Goal: Information Seeking & Learning: Learn about a topic

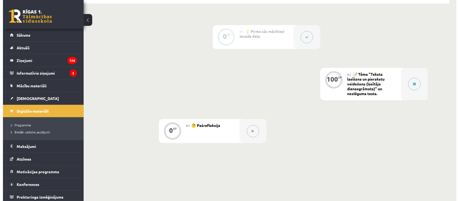
scroll to position [128, 0]
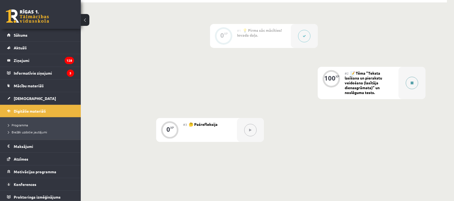
click at [412, 82] on icon at bounding box center [411, 82] width 3 height 3
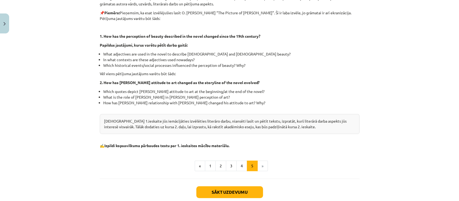
scroll to position [162, 0]
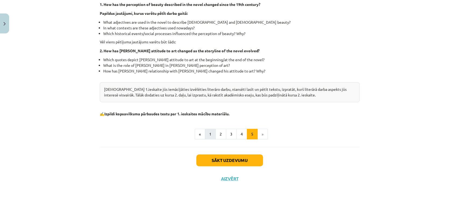
click at [208, 134] on button "1" at bounding box center [210, 134] width 11 height 11
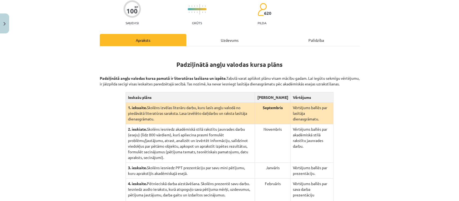
scroll to position [54, 0]
click at [233, 43] on div "Uzdevums" at bounding box center [230, 40] width 87 height 12
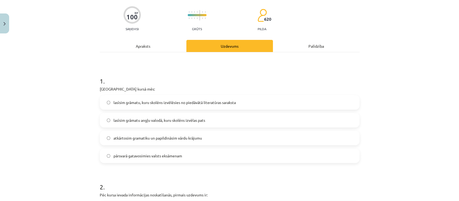
scroll to position [40, 0]
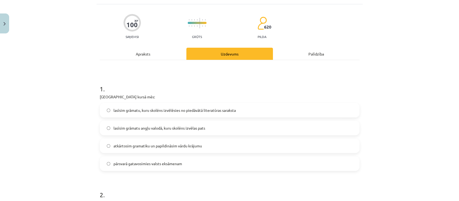
click at [133, 53] on div "Apraksts" at bounding box center [143, 54] width 87 height 12
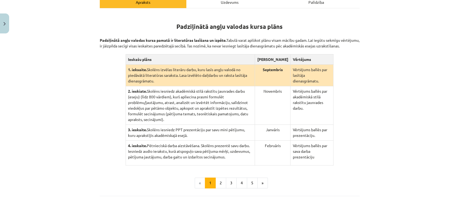
scroll to position [92, 0]
click at [104, 43] on p "Padziļinātā angļu valodas kursa pamatā ir literatūras lasīšana un izpēte. Tabul…" at bounding box center [230, 39] width 260 height 17
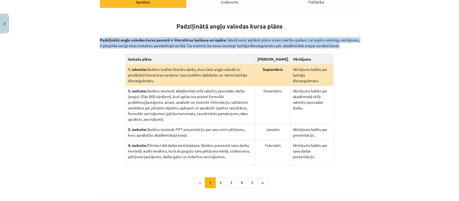
copy div "Padziļinātā angļu valodas kursa pamatā ir literatūras lasīšana un izpēte. Tabul…"
click at [374, 88] on div "Mācību tēma: Angļu valodas ii - 12. klases 1.ieskaites mācību materiāls #2 📝 Tē…" at bounding box center [229, 100] width 459 height 201
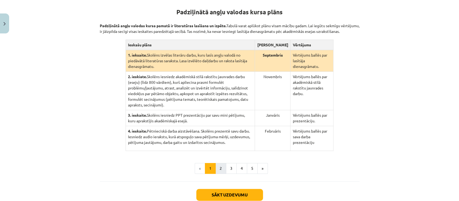
click at [218, 163] on button "2" at bounding box center [221, 168] width 11 height 11
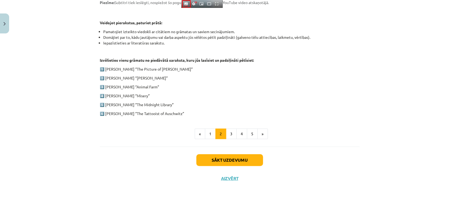
scroll to position [239, 0]
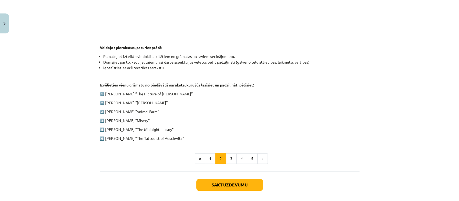
click at [105, 100] on p "2️⃣ Charles Dickens “Oliver Twist”" at bounding box center [230, 103] width 260 height 6
click at [100, 120] on p "4️⃣ Stephen King “Misery”" at bounding box center [230, 121] width 260 height 6
click at [100, 132] on div "1. ieskaite angļu valodā Pirmās ieskaites pamatā ir lasītāja dienasgrāmatas vei…" at bounding box center [230, 3] width 260 height 275
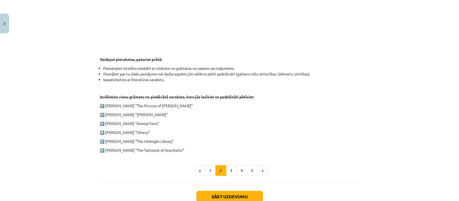
scroll to position [225, 0]
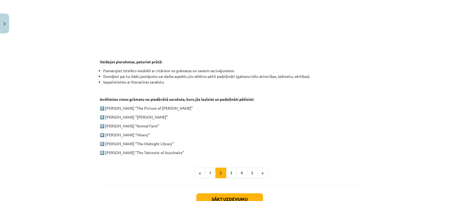
click at [101, 106] on p "1️⃣ Oscar Wilde “The Picture of Dorian Gray”" at bounding box center [230, 108] width 260 height 6
click at [390, 156] on div "Mācību tēma: Angļu valodas ii - 12. klases 1.ieskaites mācību materiāls #2 📝 Tē…" at bounding box center [229, 100] width 459 height 201
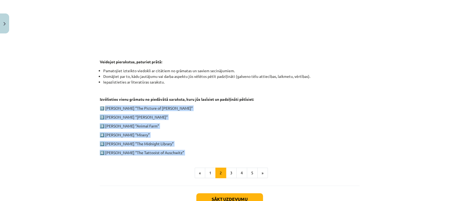
copy div "Oscar Wilde “The Picture of Dorian Gray” 2️⃣ Charles Dickens “Oliver Twist” 3️⃣…"
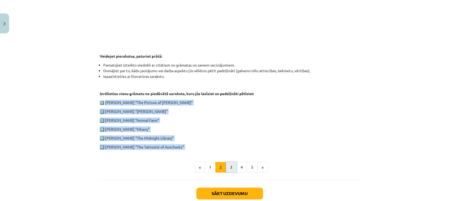
click at [227, 166] on button "3" at bounding box center [231, 167] width 11 height 11
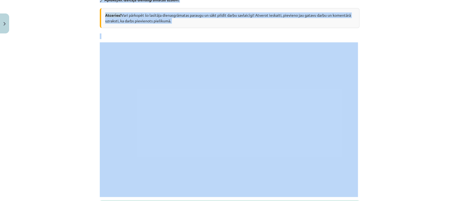
scroll to position [105, 0]
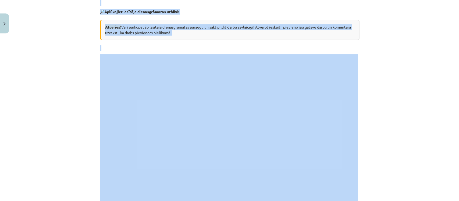
click at [392, 129] on div "Mācību tēma: Angļu valodas ii - 12. klases 1.ieskaites mācību materiāls #2 📝 Tē…" at bounding box center [229, 100] width 459 height 201
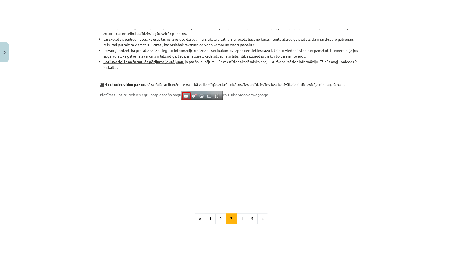
scroll to position [389, 0]
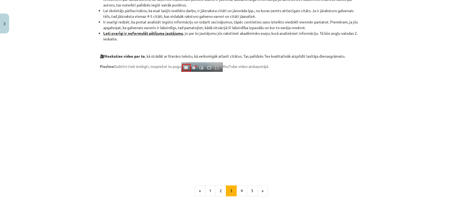
click at [303, 173] on p at bounding box center [230, 124] width 260 height 98
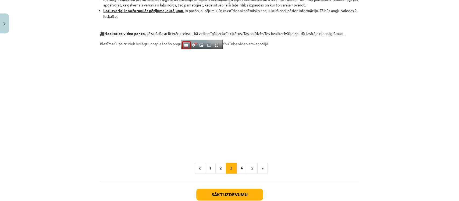
scroll to position [446, 0]
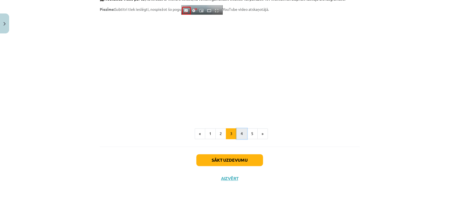
click at [239, 133] on button "4" at bounding box center [242, 133] width 11 height 11
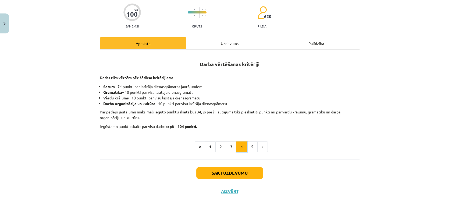
scroll to position [50, 0]
click at [248, 146] on button "5" at bounding box center [252, 147] width 11 height 11
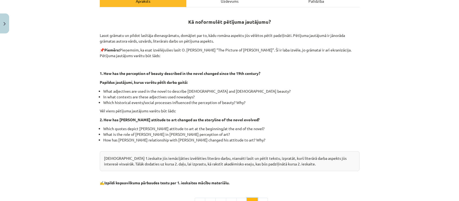
scroll to position [87, 0]
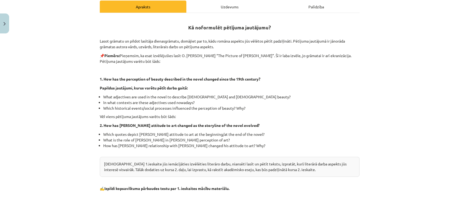
click at [355, 108] on li "Which historical events/social processes influenced the perception of beauty? W…" at bounding box center [231, 108] width 257 height 6
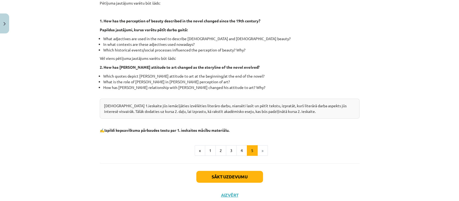
scroll to position [146, 0]
click at [264, 154] on li "»" at bounding box center [263, 150] width 10 height 11
click at [264, 146] on li "»" at bounding box center [263, 150] width 10 height 11
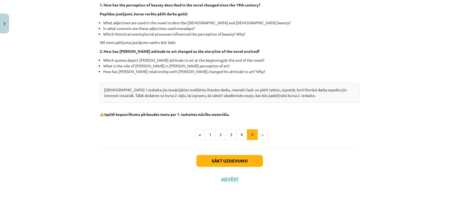
scroll to position [162, 0]
click at [231, 159] on button "Sākt uzdevumu" at bounding box center [229, 160] width 67 height 12
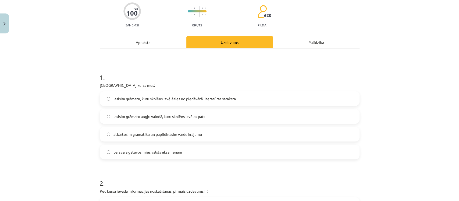
scroll to position [52, 0]
click at [278, 94] on label "lasīsim grāmatu, kuru skolēns izvēlēsies no piedāvātā literatūras saraksta" at bounding box center [229, 98] width 259 height 13
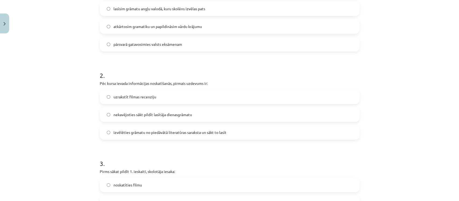
scroll to position [160, 0]
click at [170, 110] on label "nekavējoties sākt pildīt lasītāja dienasgrāmatu" at bounding box center [229, 113] width 259 height 13
click at [177, 130] on span "izvēlēties grāmatu no piedāvātā literatūras saraksta un sākt to lasīt" at bounding box center [170, 132] width 113 height 6
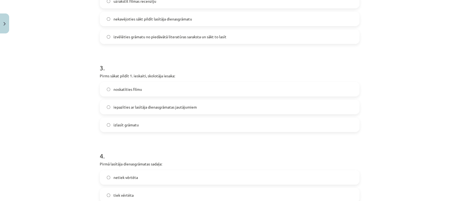
scroll to position [258, 0]
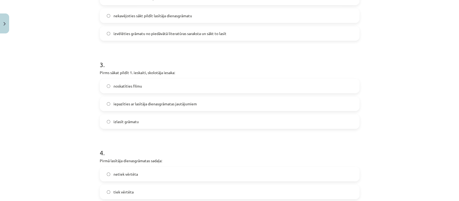
click at [117, 126] on label "izlasīt grāmatu" at bounding box center [229, 121] width 259 height 13
click at [131, 116] on label "izlasīt grāmatu" at bounding box center [229, 121] width 259 height 13
click at [112, 115] on label "izlasīt grāmatu" at bounding box center [229, 121] width 259 height 13
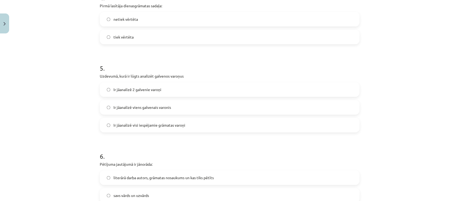
scroll to position [413, 0]
click at [115, 129] on label "Ir jāanalizē visi iespējamie grāmatas varoņi" at bounding box center [229, 124] width 259 height 13
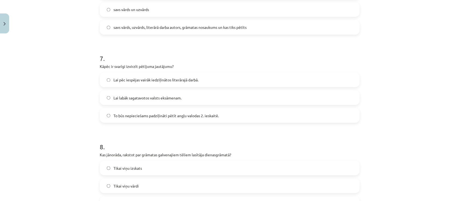
scroll to position [601, 0]
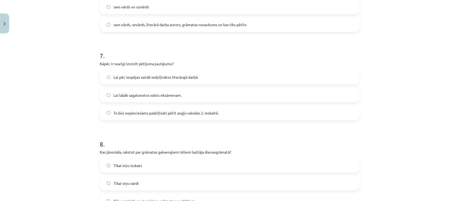
click at [267, 117] on label "To būs nepieciešams padziļināti pētīt angļu valodas 2. ieskaitē." at bounding box center [229, 112] width 259 height 13
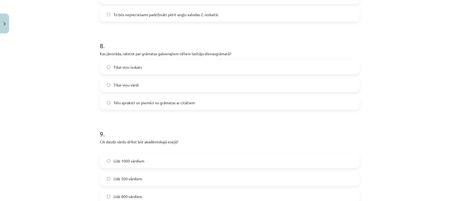
scroll to position [700, 0]
click at [225, 106] on label "Tēlu apraksti un piemēri no grāmatas ar citātiem" at bounding box center [229, 102] width 259 height 13
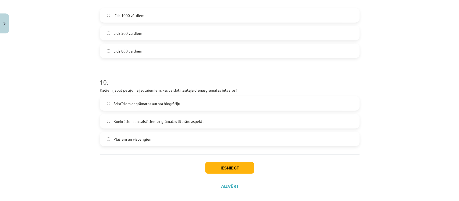
scroll to position [845, 0]
click at [252, 104] on label "Saistītiem ar grāmatas autora biogrāfiju" at bounding box center [229, 102] width 259 height 13
click at [237, 170] on button "Iesniegt" at bounding box center [229, 167] width 49 height 12
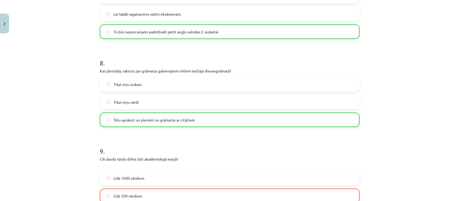
scroll to position [869, 0]
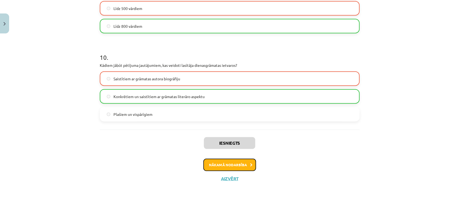
click at [213, 164] on button "Nākamā nodarbība" at bounding box center [229, 165] width 53 height 12
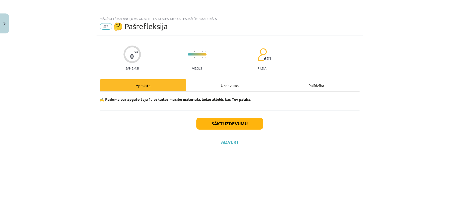
scroll to position [0, 0]
click at [212, 126] on button "Sākt uzdevumu" at bounding box center [229, 124] width 67 height 12
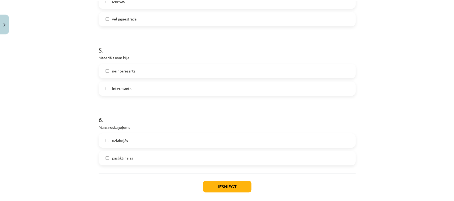
scroll to position [449, 0]
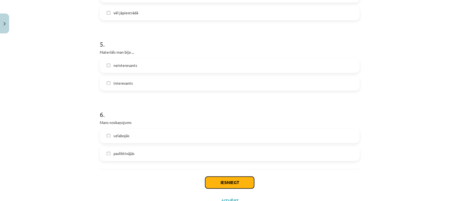
click at [217, 181] on button "Iesniegt" at bounding box center [229, 182] width 49 height 12
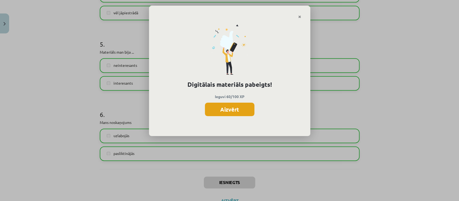
click at [220, 110] on button "Aizvērt" at bounding box center [230, 109] width 50 height 13
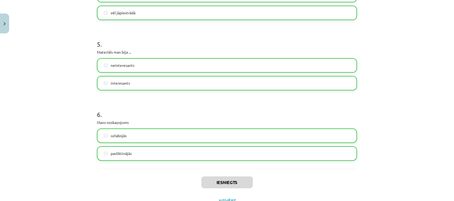
scroll to position [471, 0]
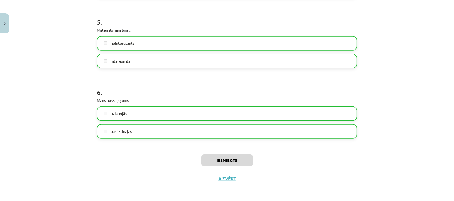
click at [225, 180] on button "Aizvērt" at bounding box center [227, 178] width 20 height 5
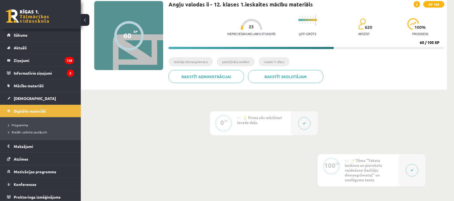
scroll to position [10, 0]
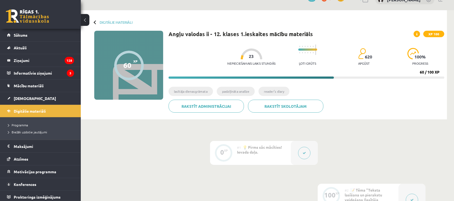
click at [20, 98] on span "[DEMOGRAPHIC_DATA]" at bounding box center [35, 98] width 42 height 5
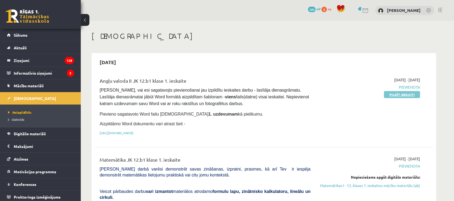
click at [407, 94] on link "Pildīt ieskaiti" at bounding box center [402, 94] width 36 height 7
click at [133, 133] on link "https://drive.google.com/drive/folders/1IHE_ip15KOAbO2Se1NDGwZ2e__vlzPUf?usp=sh…" at bounding box center [117, 133] width 34 height 4
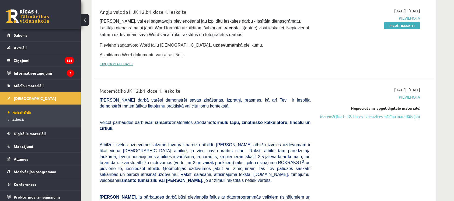
scroll to position [69, 0]
click at [410, 114] on link "Matemātikas I - 12. klases 1. ieskaites mācību materiāls (ab)" at bounding box center [368, 116] width 101 height 6
click at [410, 117] on link "Matemātikas I - 12. klases 1. ieskaites mācību materiāls (ab)" at bounding box center [368, 116] width 101 height 6
click at [410, 114] on link "Matemātikas I - 12. klases 1. ieskaites mācību materiāls (ab)" at bounding box center [368, 116] width 101 height 6
click at [409, 117] on link "Matemātikas I - 12. klases 1. ieskaites mācību materiāls (ab)" at bounding box center [368, 116] width 101 height 6
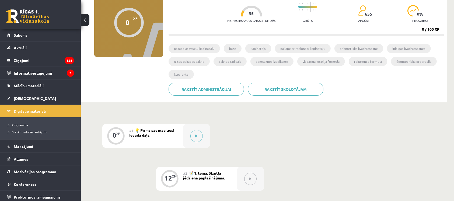
scroll to position [54, 0]
click at [159, 140] on div "#1 💡 Pirms sāc mācīties! Ievada daļa." at bounding box center [156, 136] width 54 height 24
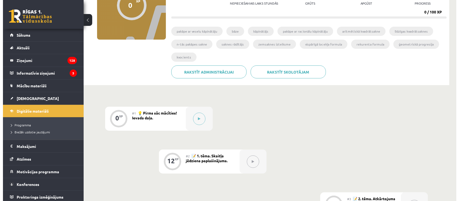
scroll to position [78, 0]
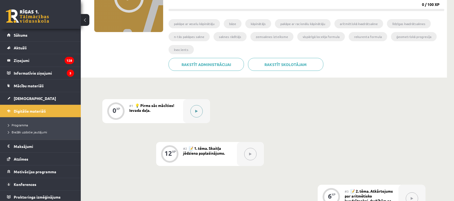
click at [196, 111] on icon at bounding box center [196, 111] width 2 height 3
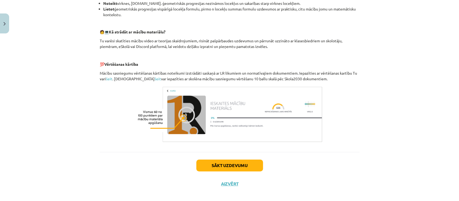
scroll to position [232, 0]
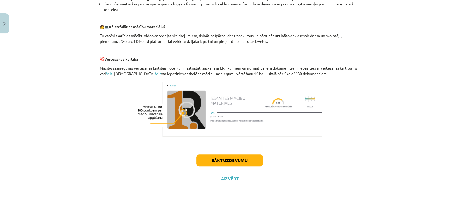
click at [208, 160] on button "Sākt uzdevumu" at bounding box center [229, 160] width 67 height 12
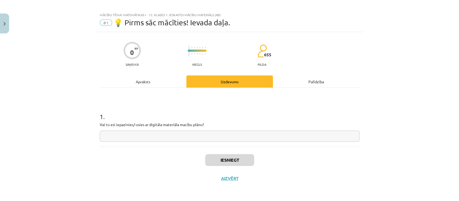
scroll to position [4, 0]
click at [337, 136] on input "text" at bounding box center [230, 136] width 260 height 11
type input "**"
click at [224, 159] on button "Iesniegt" at bounding box center [229, 160] width 49 height 12
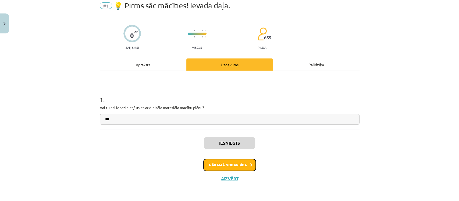
click at [217, 163] on button "Nākamā nodarbība" at bounding box center [229, 165] width 53 height 12
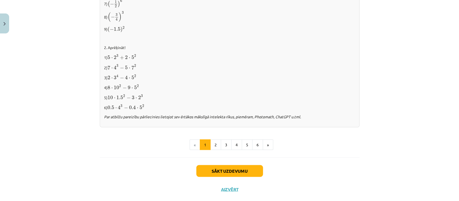
scroll to position [556, 0]
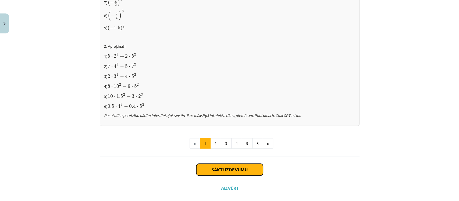
click at [213, 174] on button "Sākt uzdevumu" at bounding box center [229, 169] width 67 height 12
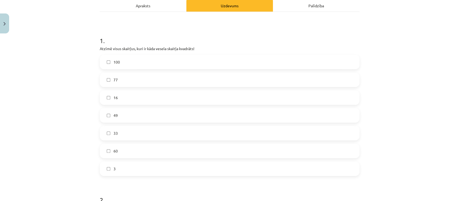
scroll to position [80, 0]
click at [100, 48] on p "Atzīmē visus skaitļus, kuri ir kāda vesela skaitļa kvadrāts!" at bounding box center [230, 48] width 260 height 6
click at [406, 94] on div "Mācību tēma: Matemātikas i - 12. klases 1. ieskaites mācību materiāls (ab) #2 📝…" at bounding box center [229, 100] width 459 height 201
click at [400, 91] on div "Mācību tēma: Matemātikas i - 12. klases 1. ieskaites mācību materiāls (ab) #2 📝…" at bounding box center [229, 100] width 459 height 201
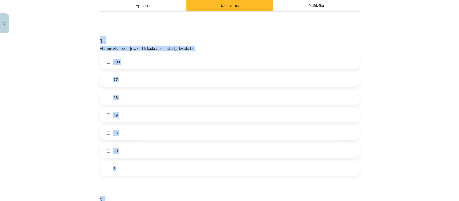
scroll to position [82, 0]
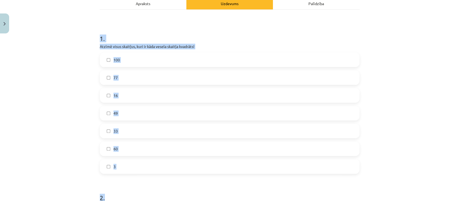
click at [68, 73] on div "Mācību tēma: Matemātikas i - 12. klases 1. ieskaites mācību materiāls (ab) #2 📝…" at bounding box center [229, 100] width 459 height 201
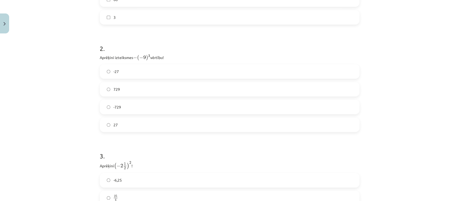
scroll to position [315, 0]
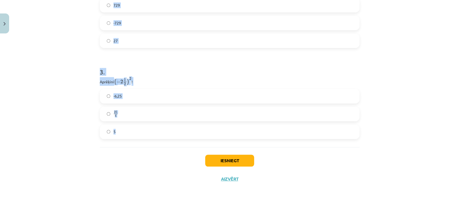
drag, startPoint x: 97, startPoint y: 40, endPoint x: 178, endPoint y: 132, distance: 122.8
copy form "1 . Atzīmē visus skaitļus, kuri ir kāda vesela skaitļa kvadrāts! 100 77 16 49 3…"
click at [404, 98] on div "Mācību tēma: Matemātikas i - 12. klases 1. ieskaites mācību materiāls (ab) #2 📝…" at bounding box center [229, 100] width 459 height 201
click at [417, 124] on div "Mācību tēma: Matemātikas i - 12. klases 1. ieskaites mācību materiāls (ab) #2 📝…" at bounding box center [229, 100] width 459 height 201
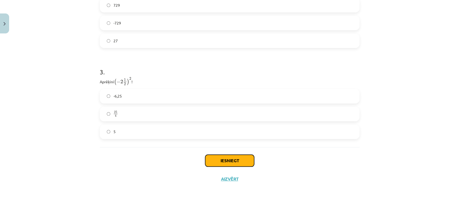
click at [218, 165] on button "Iesniegt" at bounding box center [229, 161] width 49 height 12
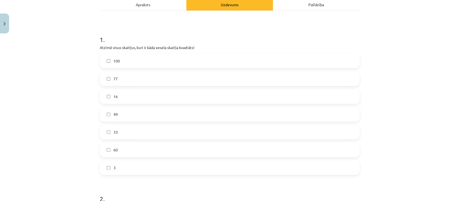
scroll to position [85, 0]
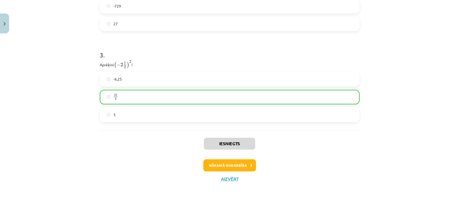
click at [218, 165] on button "Nākamā nodarbība" at bounding box center [229, 165] width 53 height 12
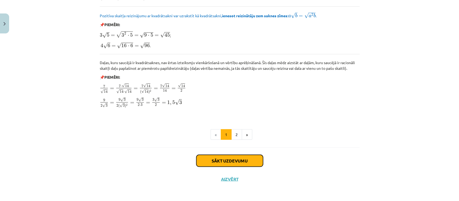
click at [208, 160] on button "Sākt uzdevumu" at bounding box center [229, 161] width 67 height 12
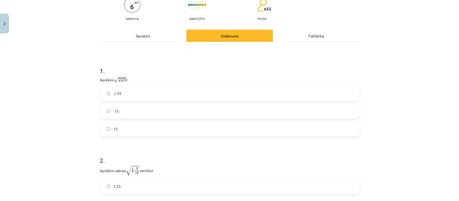
scroll to position [58, 0]
click at [117, 92] on span "15" at bounding box center [119, 93] width 4 height 3
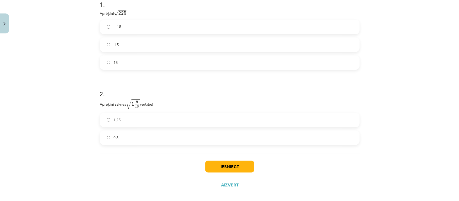
scroll to position [131, 0]
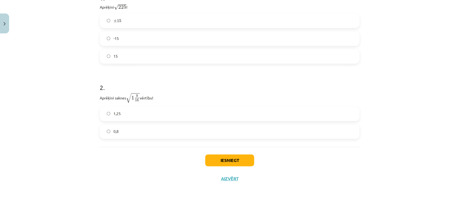
click at [220, 159] on button "Iesniegt" at bounding box center [229, 160] width 49 height 12
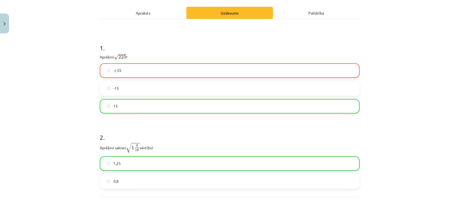
scroll to position [148, 0]
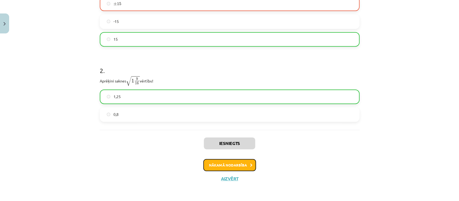
click at [217, 164] on button "Nākamā nodarbība" at bounding box center [229, 165] width 53 height 12
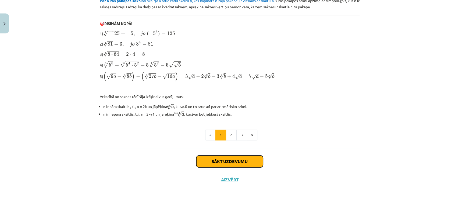
click at [228, 165] on button "Sākt uzdevumu" at bounding box center [229, 161] width 67 height 12
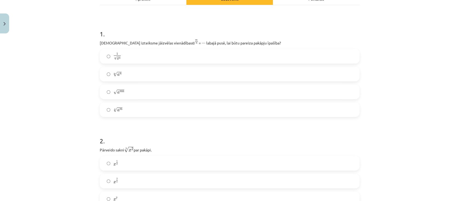
scroll to position [61, 0]
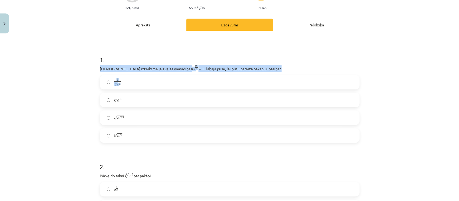
drag, startPoint x: 97, startPoint y: 68, endPoint x: 260, endPoint y: 72, distance: 163.4
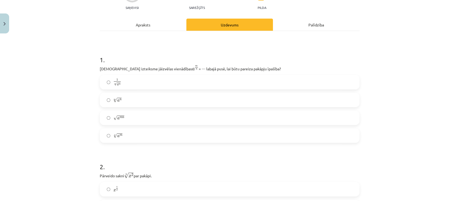
click at [260, 72] on div "1 . [DEMOGRAPHIC_DATA] izteiksme jāizvēlas vienādības a m n a m n = ⋯ labajā pu…" at bounding box center [230, 95] width 260 height 96
drag, startPoint x: 96, startPoint y: 67, endPoint x: 258, endPoint y: 68, distance: 162.9
copy p "[DEMOGRAPHIC_DATA] izteiksme jāizvēlas vienādības a m n a m n = ⋯ labajā pusē, …"
click at [397, 104] on div "Mācību tēma: Matemātikas i - 12. klases 1. ieskaites mācību materiāls (ab) #4 📝…" at bounding box center [229, 100] width 459 height 201
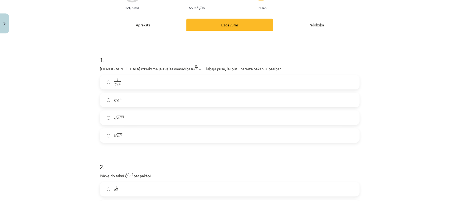
click at [114, 99] on span "√" at bounding box center [116, 100] width 4 height 5
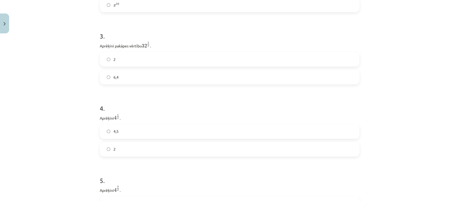
scroll to position [297, 0]
click at [114, 60] on span "2" at bounding box center [115, 60] width 2 height 6
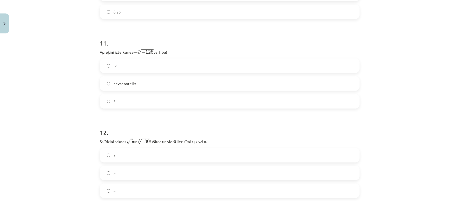
scroll to position [1065, 0]
click at [117, 82] on span "nevar noteikt" at bounding box center [125, 83] width 23 height 6
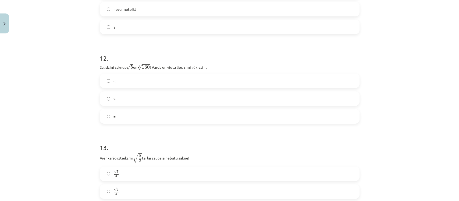
scroll to position [1139, 0]
drag, startPoint x: 96, startPoint y: 67, endPoint x: 225, endPoint y: 117, distance: 138.1
copy div "Salīdzini saknes √ 5 5 un 6 √ 130 130 6 ! Vārda un vietā liec zīmi >; < vai =. …"
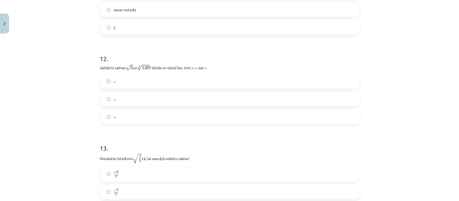
scroll to position [1200, 0]
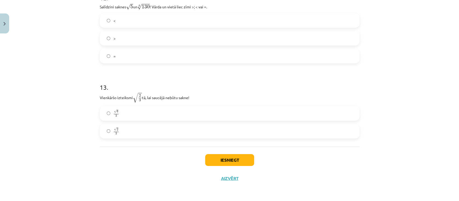
click at [170, 130] on label "√ 2 3 2 3" at bounding box center [229, 130] width 259 height 13
click at [125, 116] on label "√ 6 3 6 3" at bounding box center [229, 113] width 259 height 13
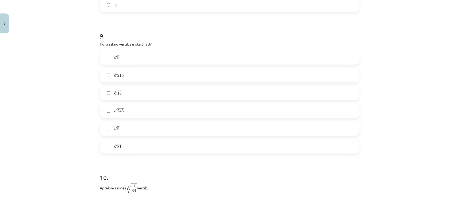
scroll to position [832, 0]
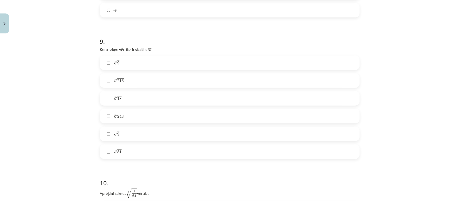
click at [114, 136] on span "√" at bounding box center [116, 134] width 4 height 5
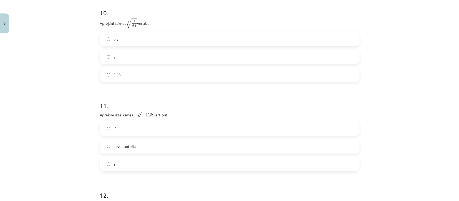
scroll to position [1200, 0]
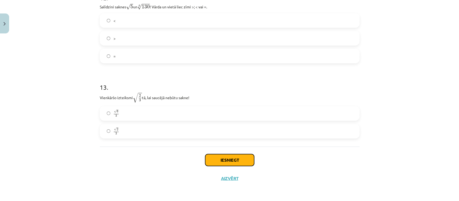
click at [218, 164] on button "Iesniegt" at bounding box center [229, 160] width 49 height 12
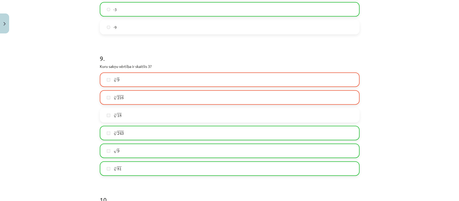
scroll to position [817, 0]
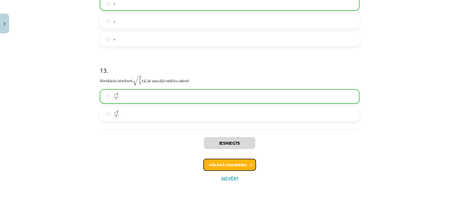
click at [224, 165] on button "Nākamā nodarbība" at bounding box center [229, 165] width 53 height 12
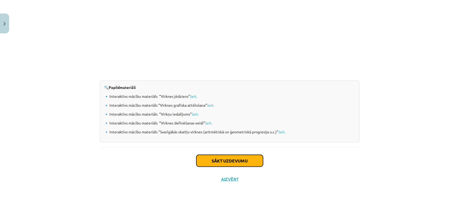
click at [213, 160] on button "Sākt uzdevumu" at bounding box center [229, 161] width 67 height 12
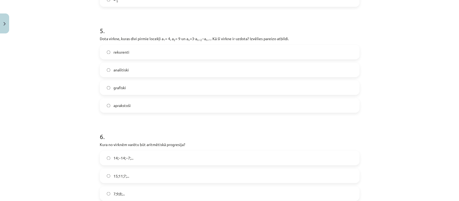
scroll to position [595, 0]
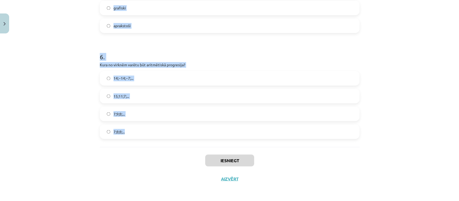
drag, startPoint x: 94, startPoint y: 91, endPoint x: 204, endPoint y: 132, distance: 117.4
copy form "1 . Skaitļu virkne -7; -4; -1; 2; 5; ... ir Ne augoša, ne dilstoša Konstanta Di…"
click at [63, 88] on div "Mācību tēma: Matemātikas i - 12. klases 1. ieskaites mācību materiāls (ab) #5 📝…" at bounding box center [229, 100] width 459 height 201
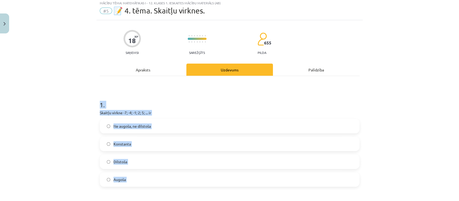
click at [398, 146] on div "Mācību tēma: Matemātikas i - 12. klases 1. ieskaites mācību materiāls (ab) #5 📝…" at bounding box center [229, 100] width 459 height 201
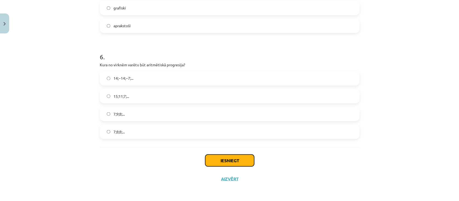
click at [221, 164] on button "Iesniegt" at bounding box center [229, 160] width 49 height 12
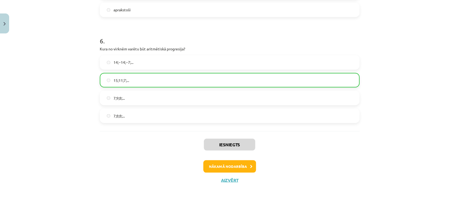
scroll to position [612, 0]
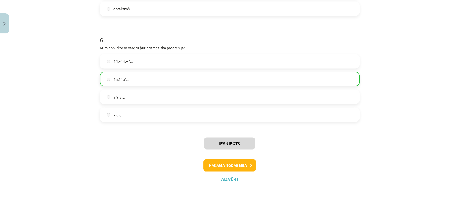
click at [229, 164] on button "Nākamā nodarbība" at bounding box center [229, 165] width 53 height 12
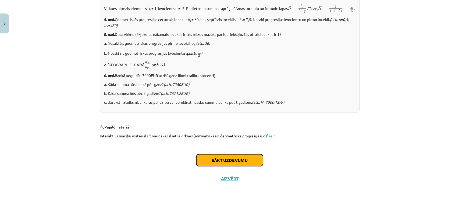
click at [204, 165] on button "Sākt uzdevumu" at bounding box center [229, 160] width 67 height 12
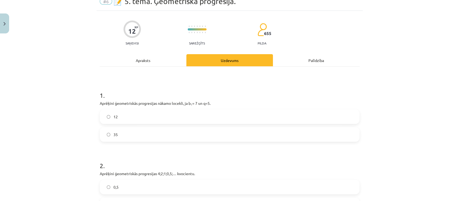
scroll to position [24, 0]
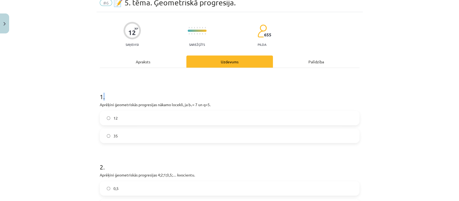
click at [408, 113] on div "Mācību tēma: Matemātikas i - 12. klases 1. ieskaites mācību materiāls (ab) #6 📝…" at bounding box center [229, 100] width 459 height 201
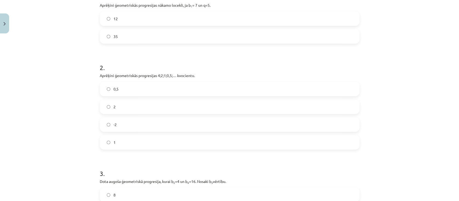
scroll to position [240, 0]
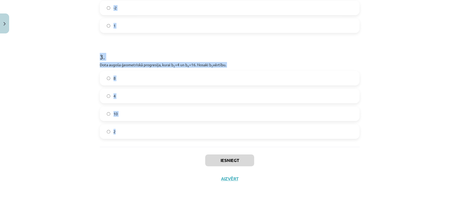
drag, startPoint x: 96, startPoint y: 95, endPoint x: 167, endPoint y: 135, distance: 81.7
copy form "1 . Aprēķini ģeometriskās progresijas nākamo locekli, ja b 1 = 7 un q=5. 12 35 …"
click at [410, 82] on div "Mācību tēma: Matemātikas i - 12. klases 1. ieskaites mācību materiāls (ab) #6 📝…" at bounding box center [229, 100] width 459 height 201
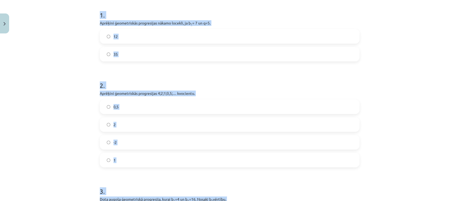
scroll to position [0, 0]
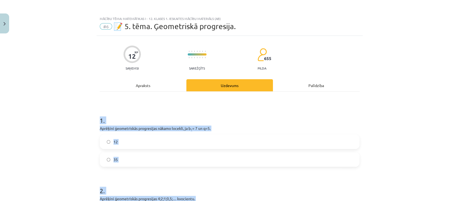
click at [406, 149] on div "Mācību tēma: Matemātikas i - 12. klases 1. ieskaites mācību materiāls (ab) #6 📝…" at bounding box center [229, 100] width 459 height 201
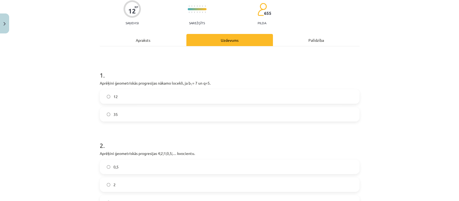
scroll to position [49, 0]
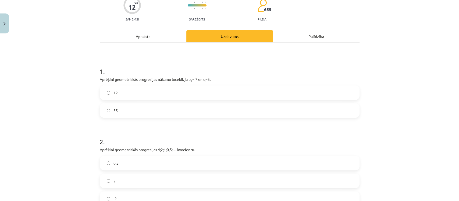
click at [114, 110] on span "35" at bounding box center [116, 111] width 4 height 6
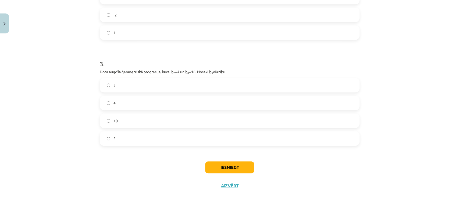
scroll to position [233, 0]
click at [235, 165] on button "Iesniegt" at bounding box center [229, 167] width 49 height 12
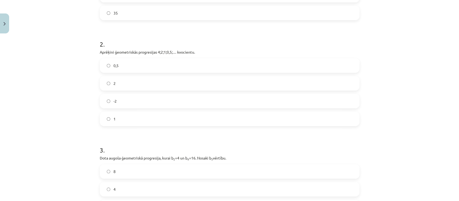
scroll to position [147, 0]
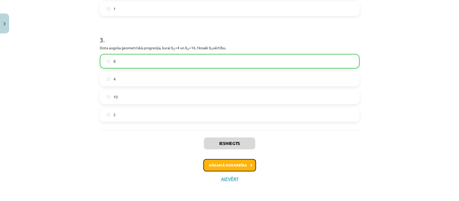
click at [223, 166] on button "Nākamā nodarbība" at bounding box center [229, 165] width 53 height 12
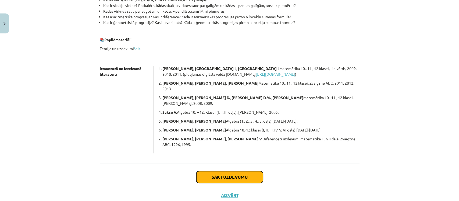
click at [219, 171] on button "Sākt uzdevumu" at bounding box center [229, 177] width 67 height 12
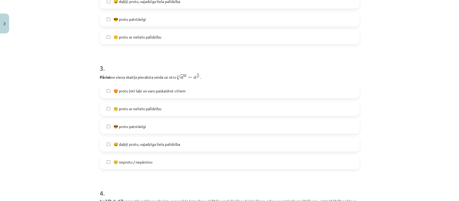
scroll to position [300, 0]
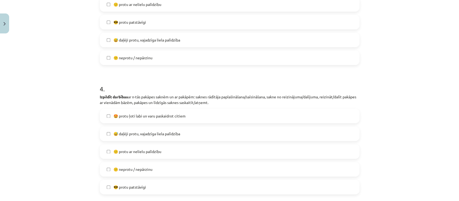
click at [107, 127] on label "😅 daļēji protu, vajadzīga liela palīdzība" at bounding box center [229, 133] width 259 height 13
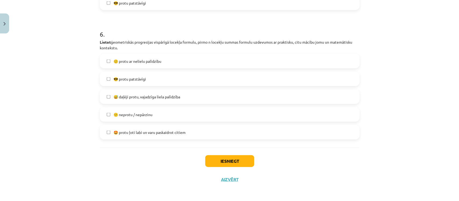
scroll to position [712, 0]
click at [214, 161] on button "Iesniegt" at bounding box center [229, 160] width 49 height 12
